Goal: Transaction & Acquisition: Book appointment/travel/reservation

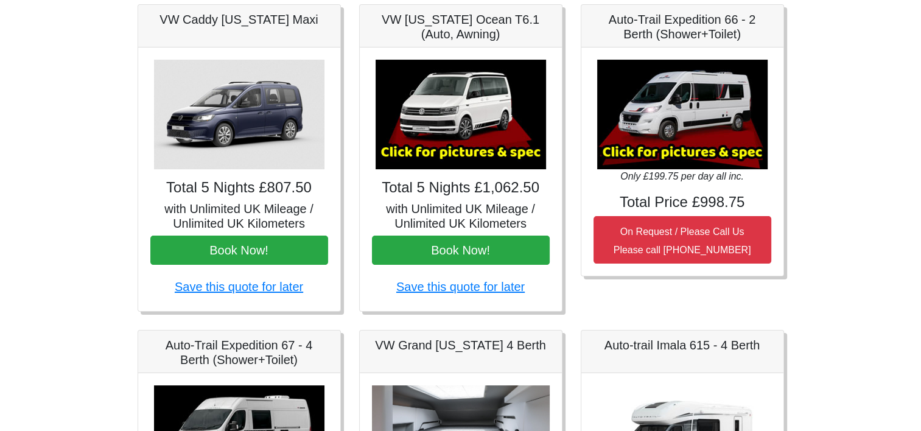
scroll to position [194, 0]
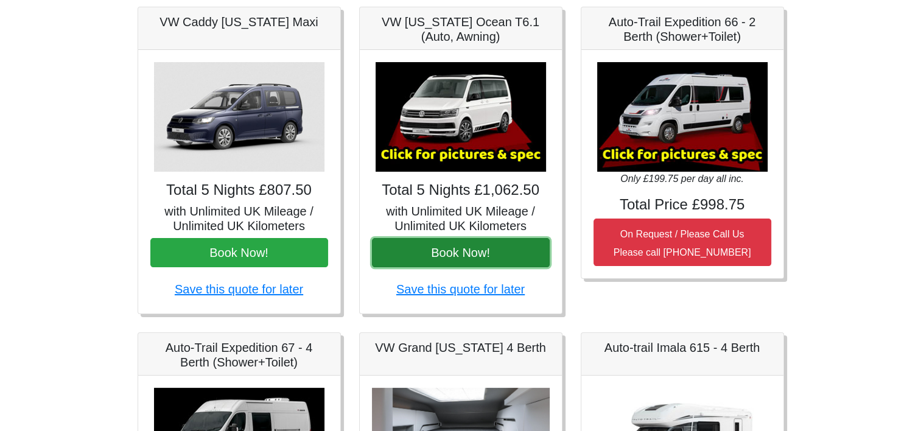
click at [458, 252] on button "Book Now!" at bounding box center [461, 252] width 178 height 29
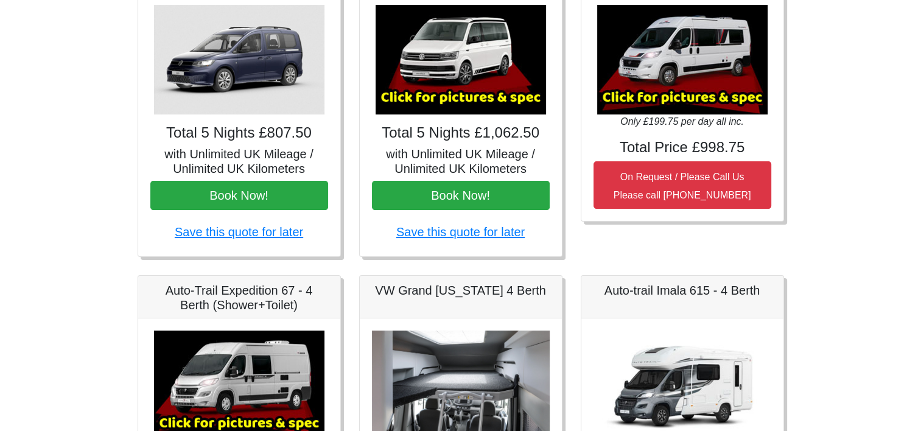
scroll to position [251, 0]
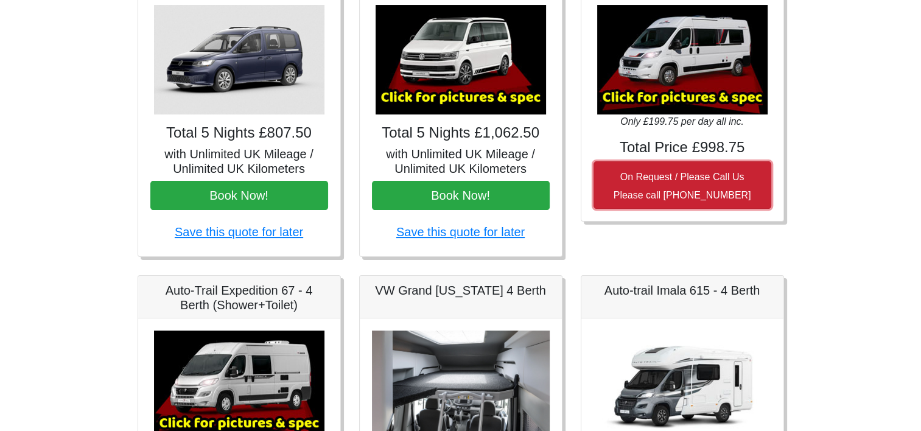
click at [653, 178] on small "On Request / Please Call Us Please call 0044 (0)131 322 6597" at bounding box center [683, 186] width 138 height 29
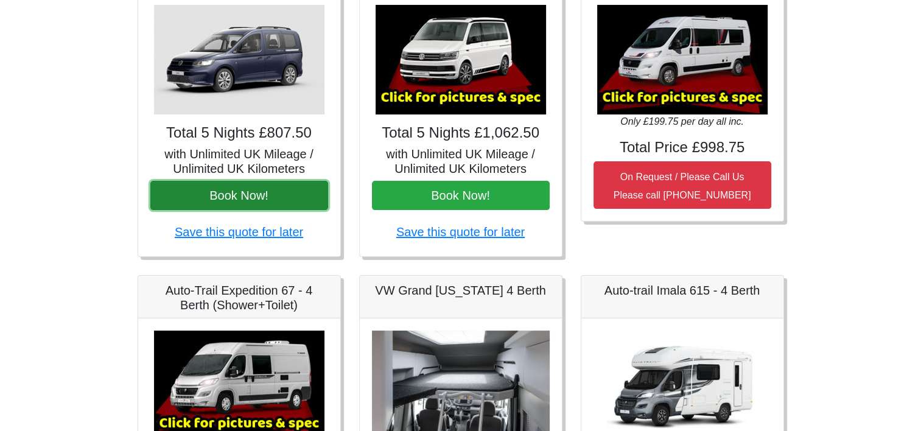
click at [250, 195] on button "Book Now!" at bounding box center [239, 195] width 178 height 29
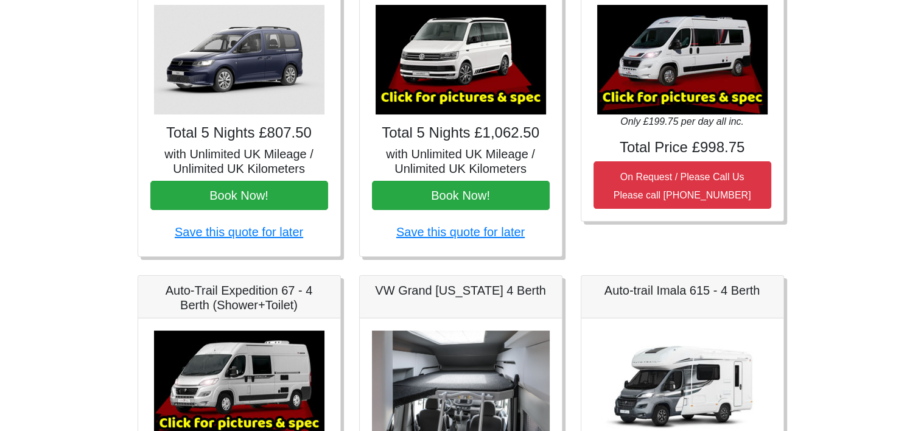
scroll to position [0, 0]
